Goal: Task Accomplishment & Management: Manage account settings

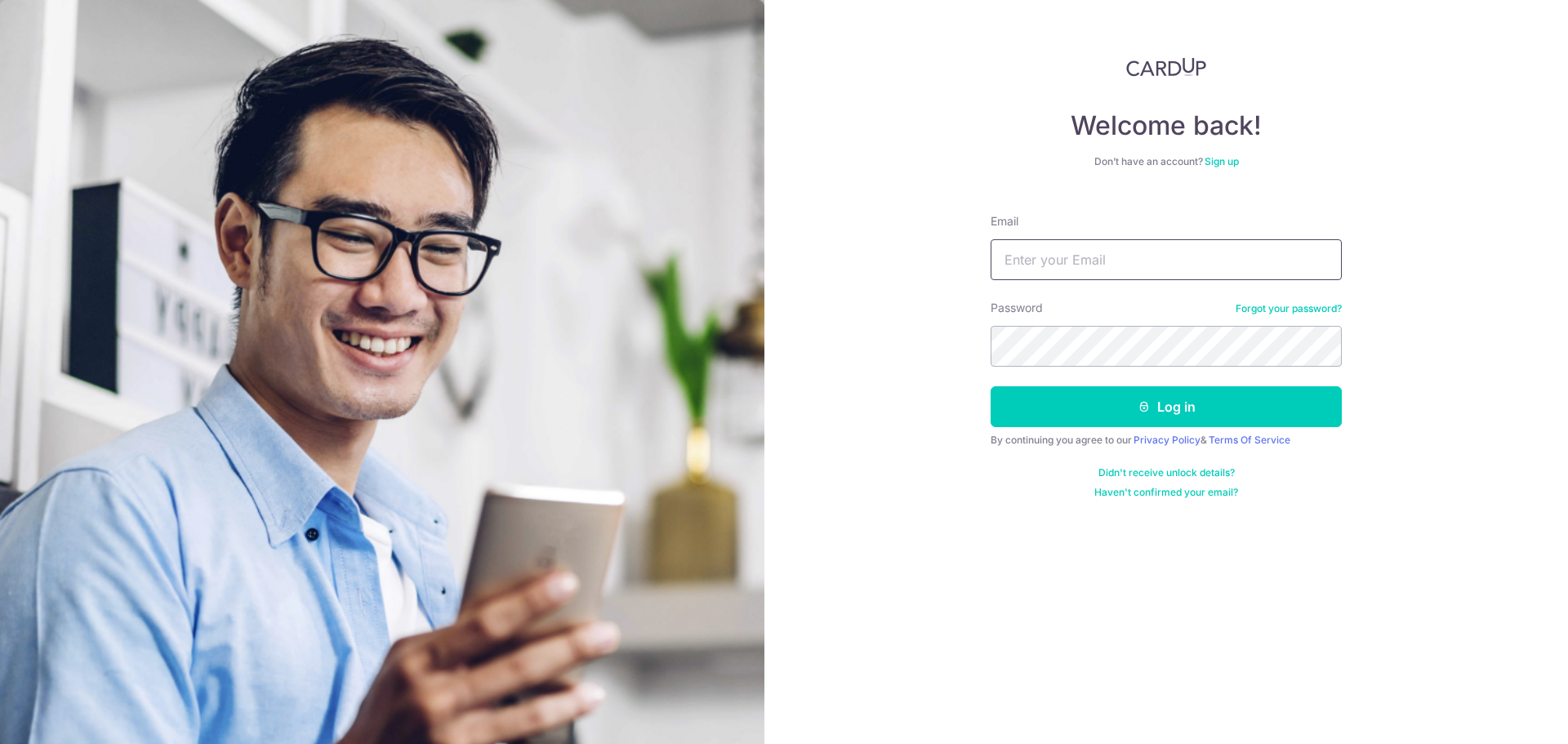
click at [1158, 269] on input "Email" at bounding box center [1166, 260] width 351 height 41
type input "[EMAIL_ADDRESS][DOMAIN_NAME]"
click at [991, 387] on button "Log in" at bounding box center [1166, 407] width 351 height 41
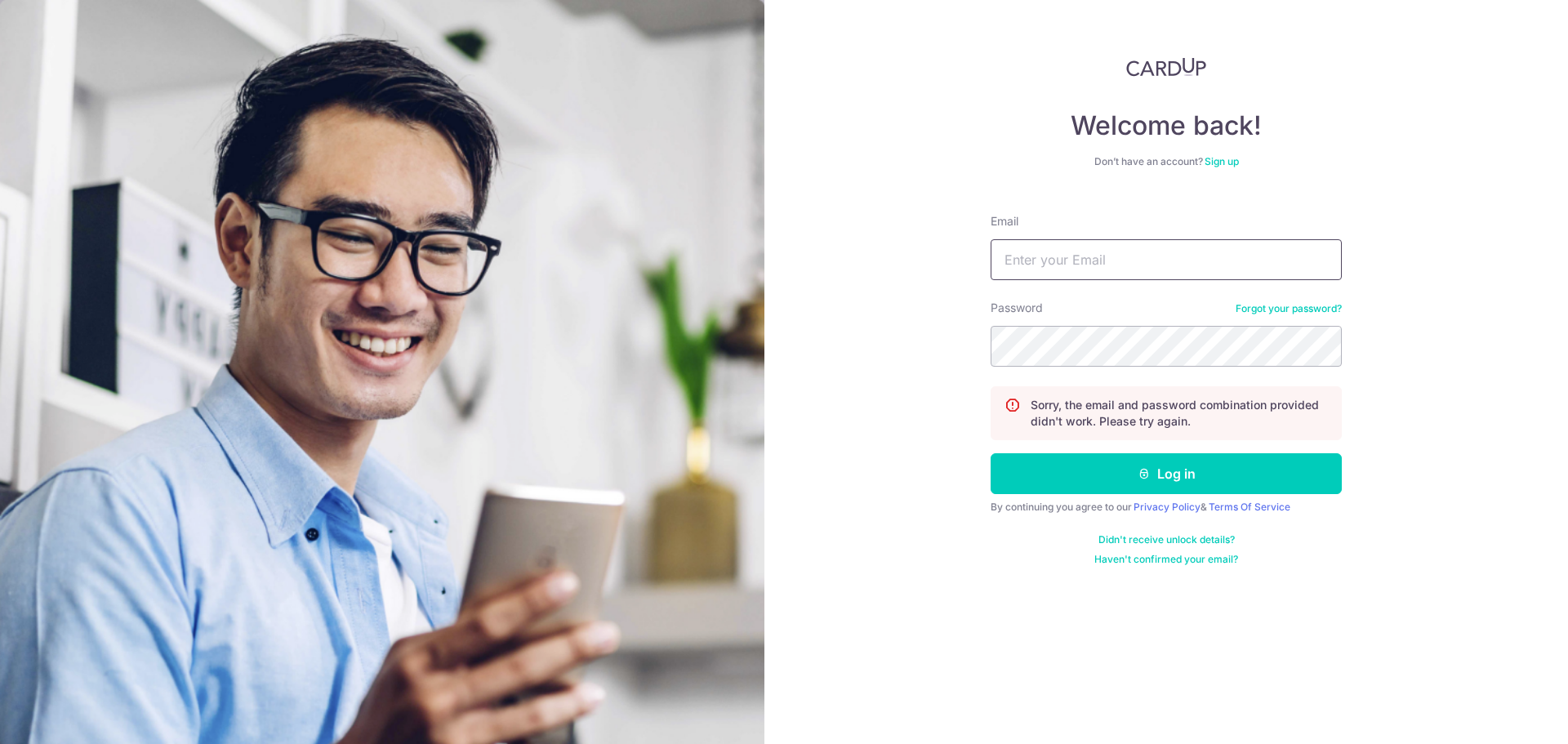
click at [1121, 245] on input "Email" at bounding box center [1166, 260] width 351 height 41
type input "chewyude@gmail.com"
click at [991, 454] on button "Log in" at bounding box center [1166, 474] width 351 height 41
click at [1243, 253] on input "Email" at bounding box center [1166, 260] width 351 height 41
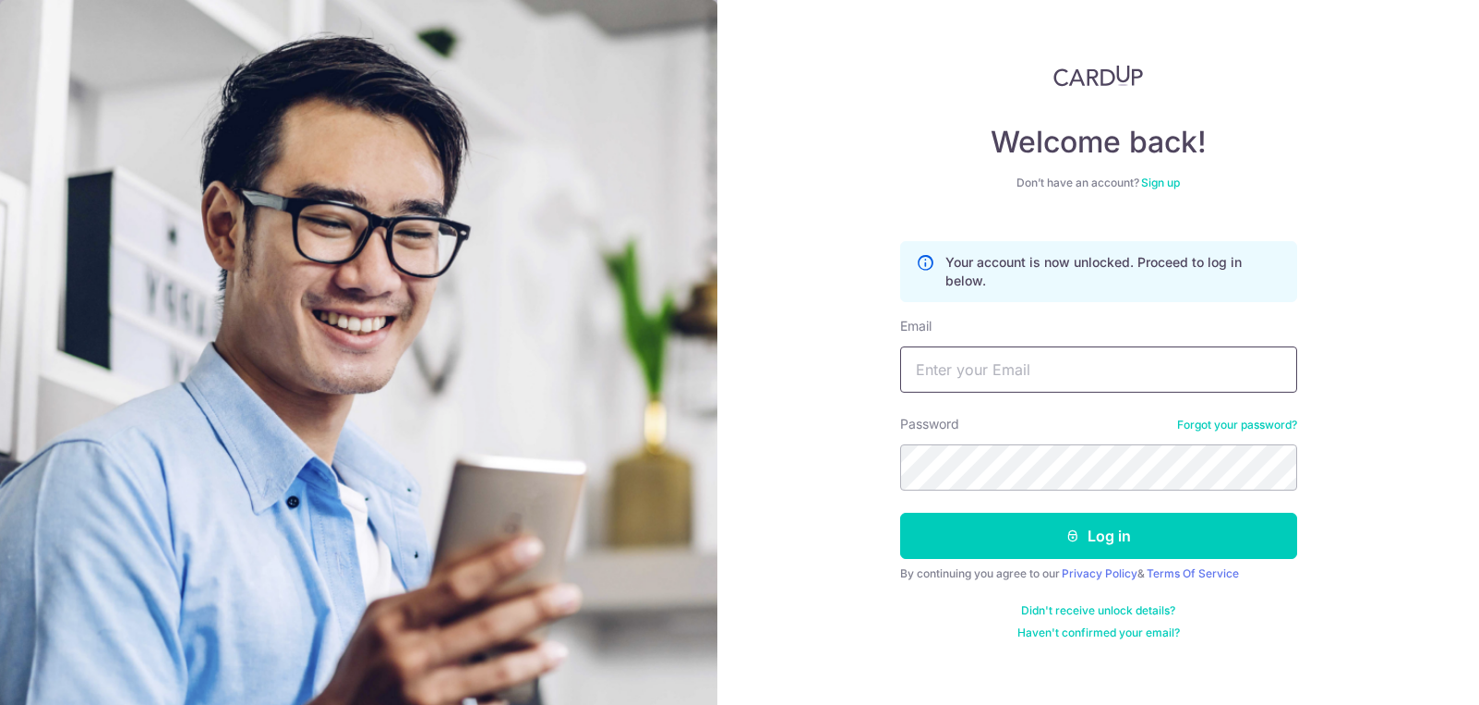
click at [1081, 346] on input "Email" at bounding box center [1098, 369] width 397 height 46
type input "[EMAIL_ADDRESS][DOMAIN_NAME]"
click at [900, 513] on button "Log in" at bounding box center [1098, 536] width 397 height 46
